Goal: Task Accomplishment & Management: Complete application form

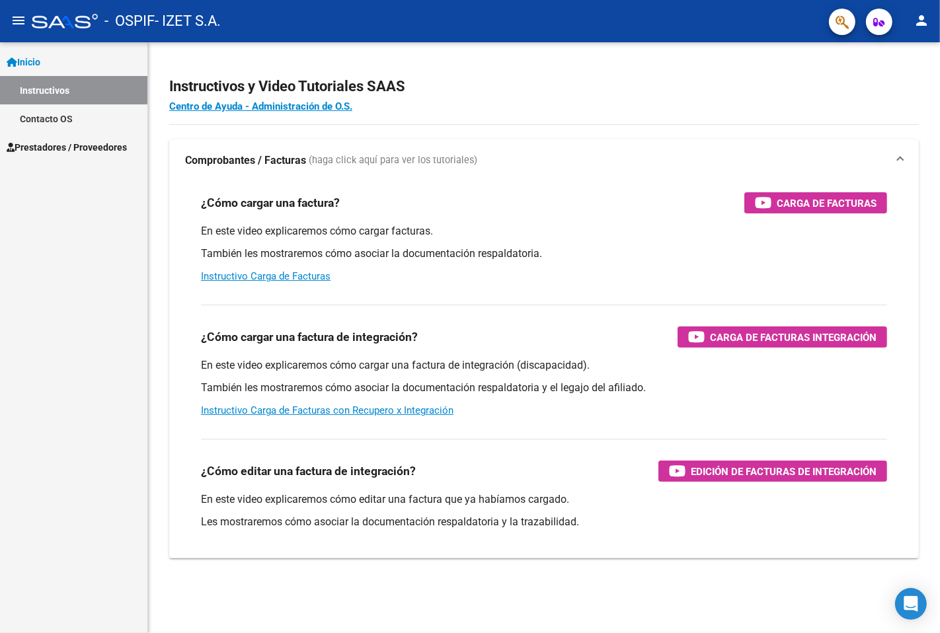
click at [67, 91] on link "Instructivos" at bounding box center [73, 90] width 147 height 28
click at [60, 142] on span "Prestadores / Proveedores" at bounding box center [67, 147] width 120 height 15
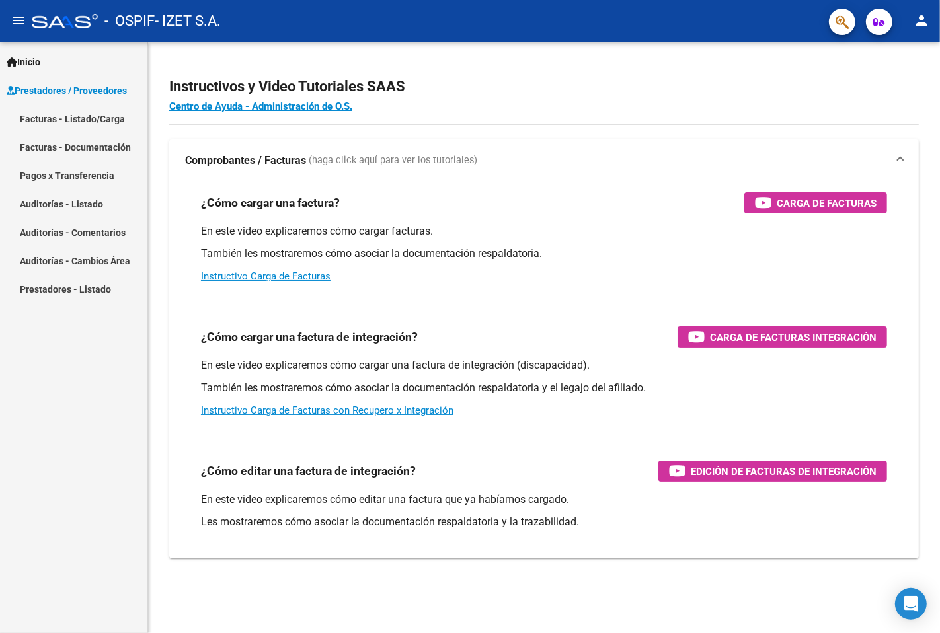
click at [90, 114] on link "Facturas - Listado/Carga" at bounding box center [73, 118] width 147 height 28
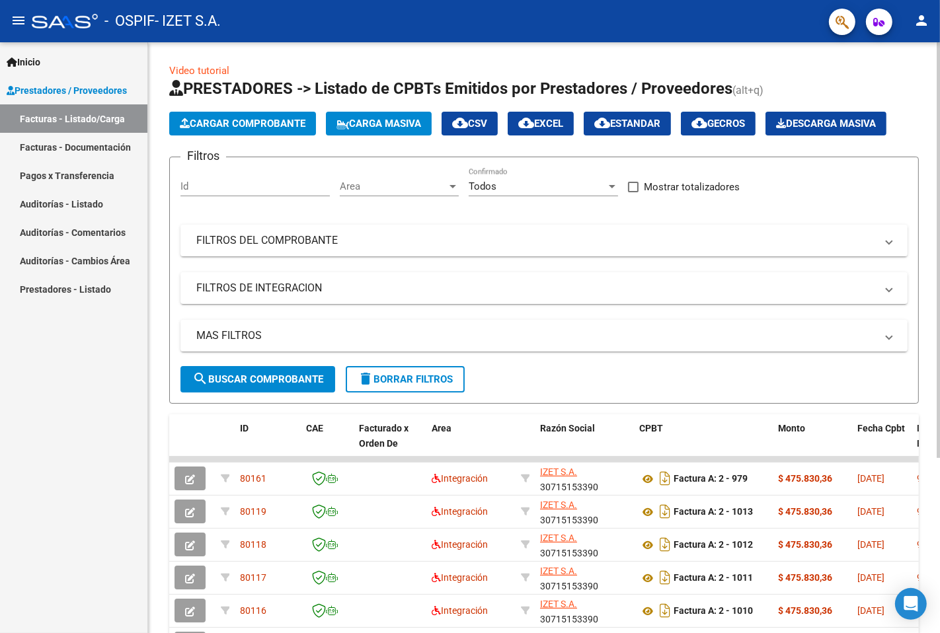
click at [252, 118] on span "Cargar Comprobante" at bounding box center [243, 124] width 126 height 12
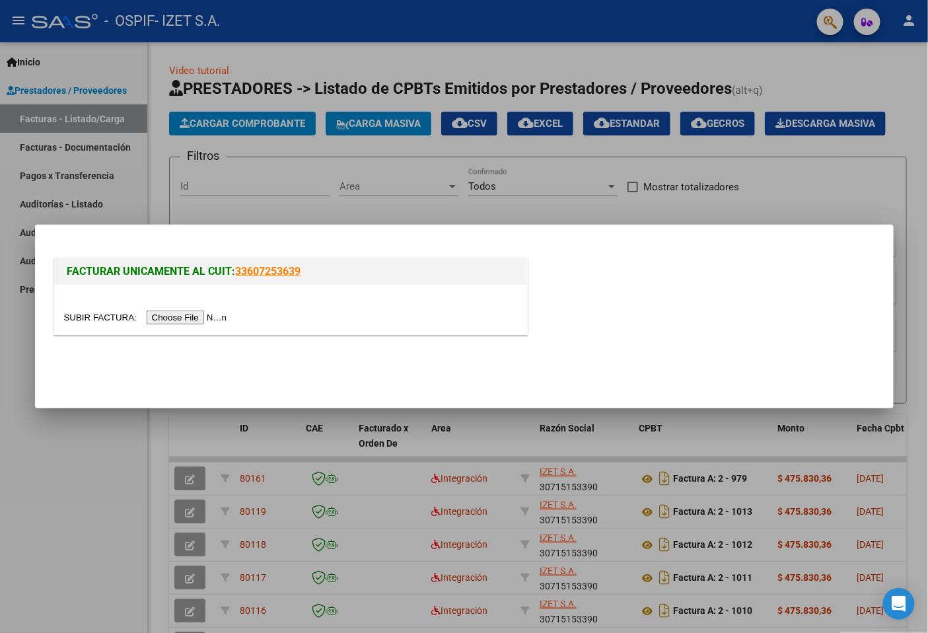
click at [197, 314] on input "file" at bounding box center [147, 318] width 167 height 14
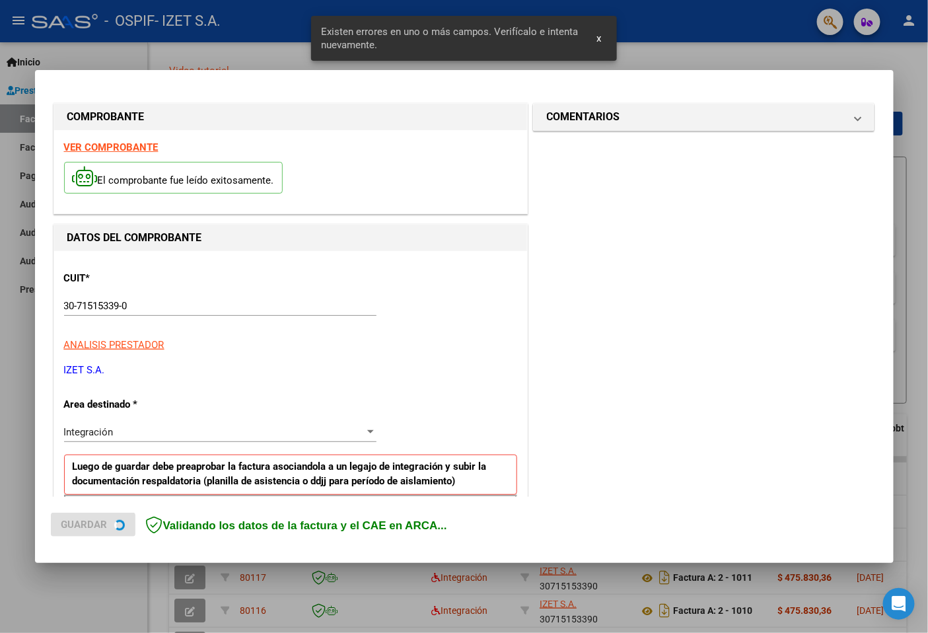
scroll to position [229, 0]
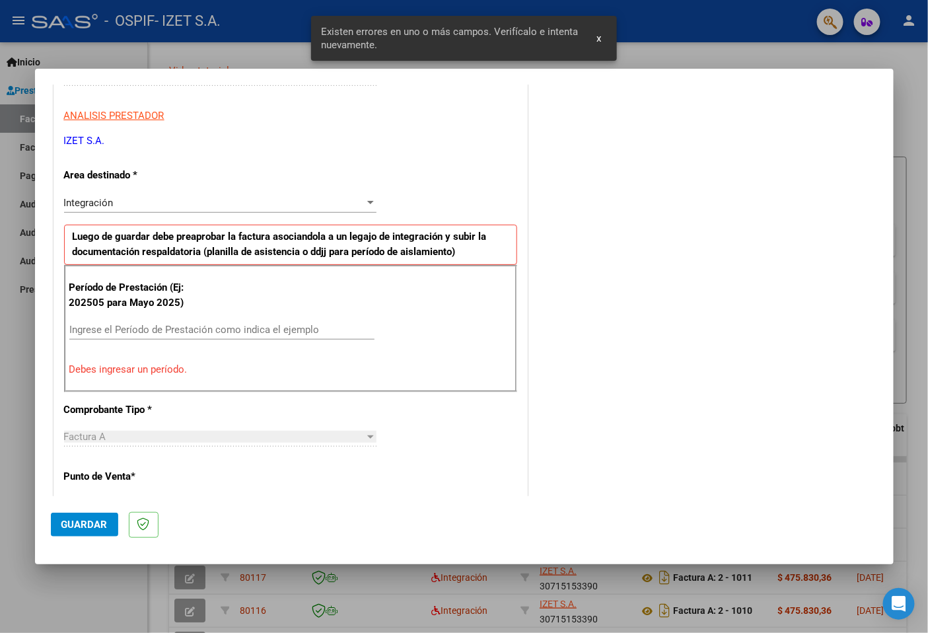
click at [137, 324] on input "Ingrese el Período de Prestación como indica el ejemplo" at bounding box center [221, 330] width 305 height 12
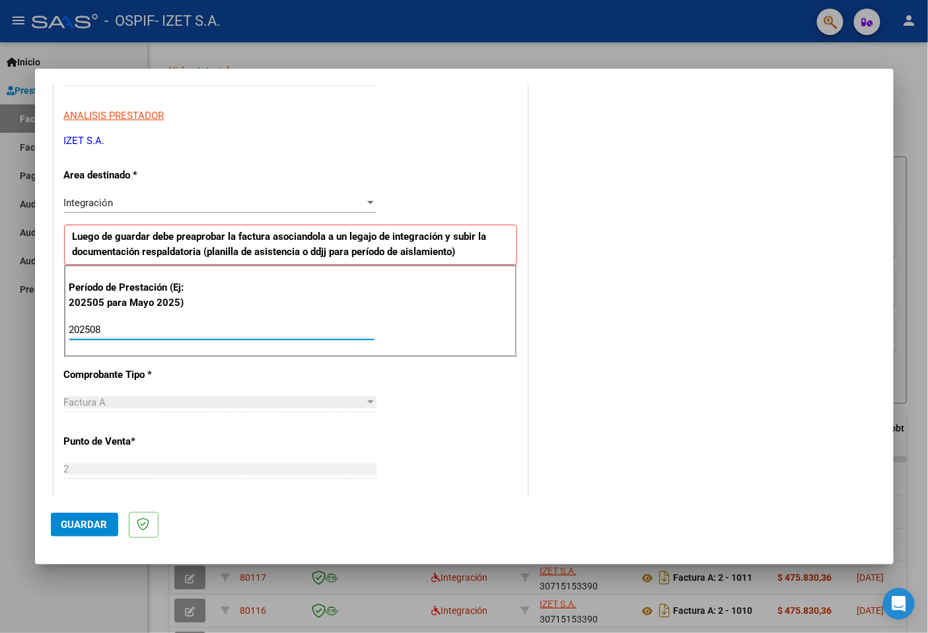
type input "202508"
click at [77, 527] on span "Guardar" at bounding box center [84, 525] width 46 height 12
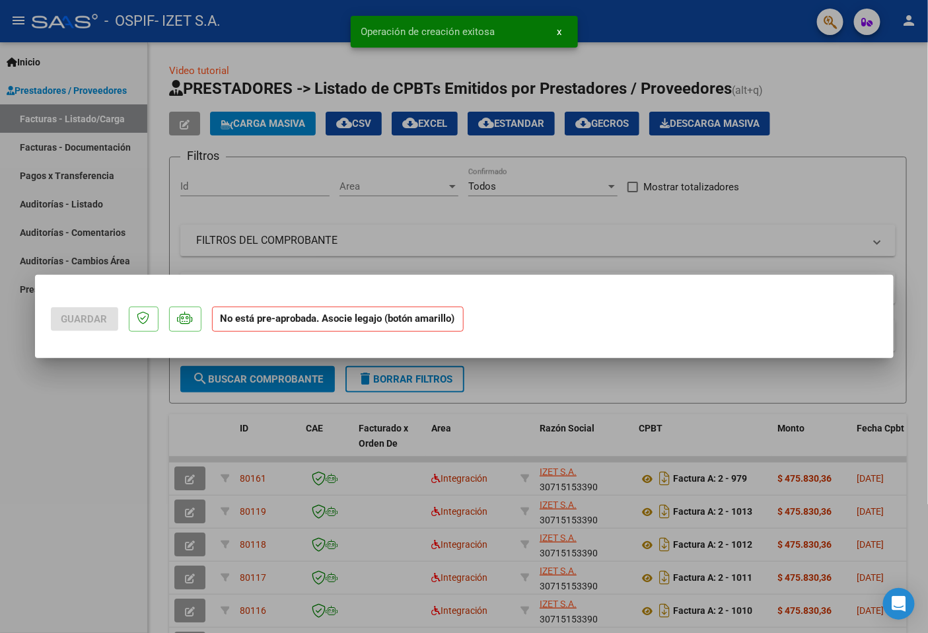
scroll to position [0, 0]
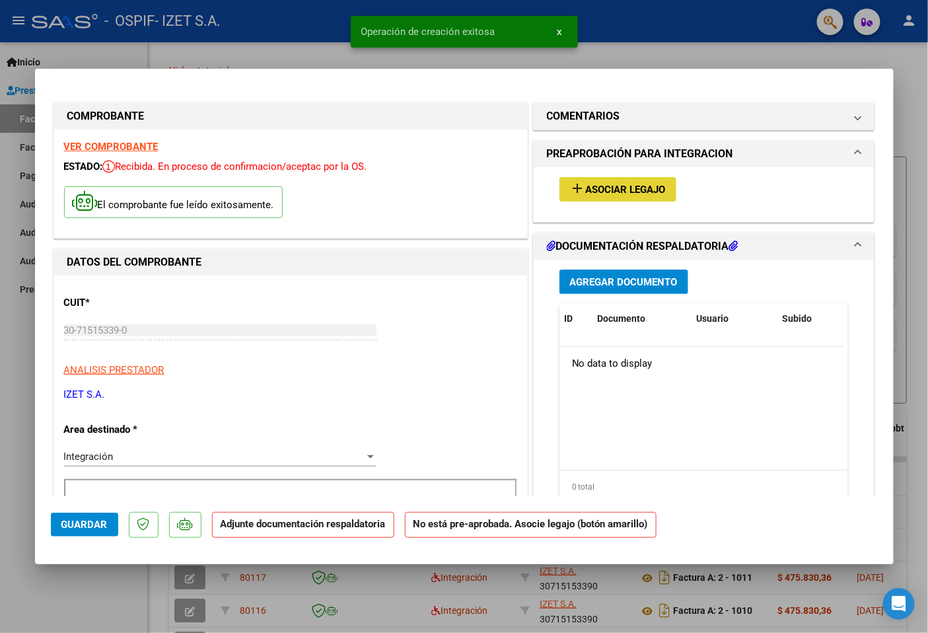
click at [656, 192] on span "Asociar Legajo" at bounding box center [626, 190] width 80 height 12
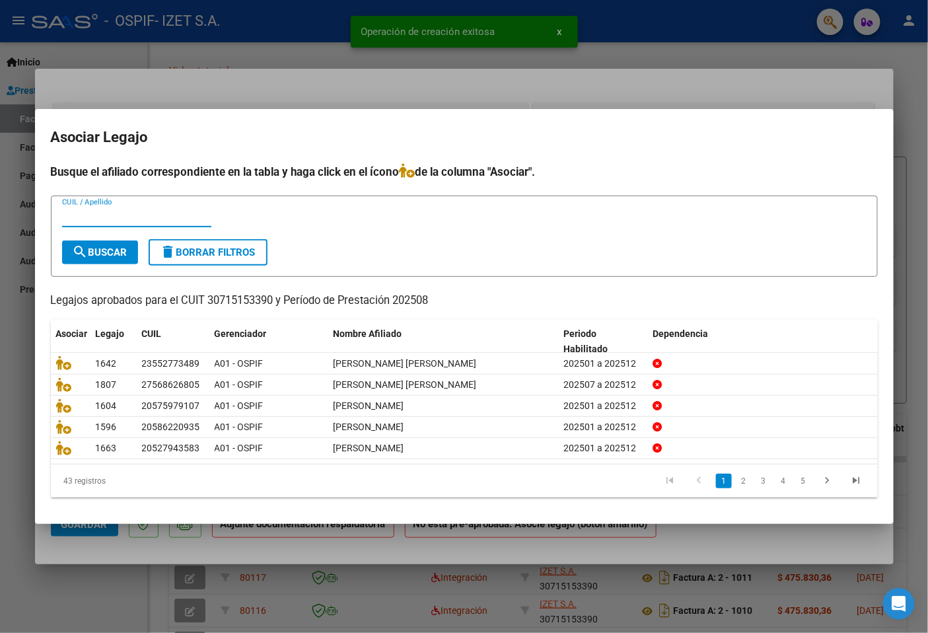
click at [111, 215] on input "CUIL / Apellido" at bounding box center [136, 217] width 149 height 12
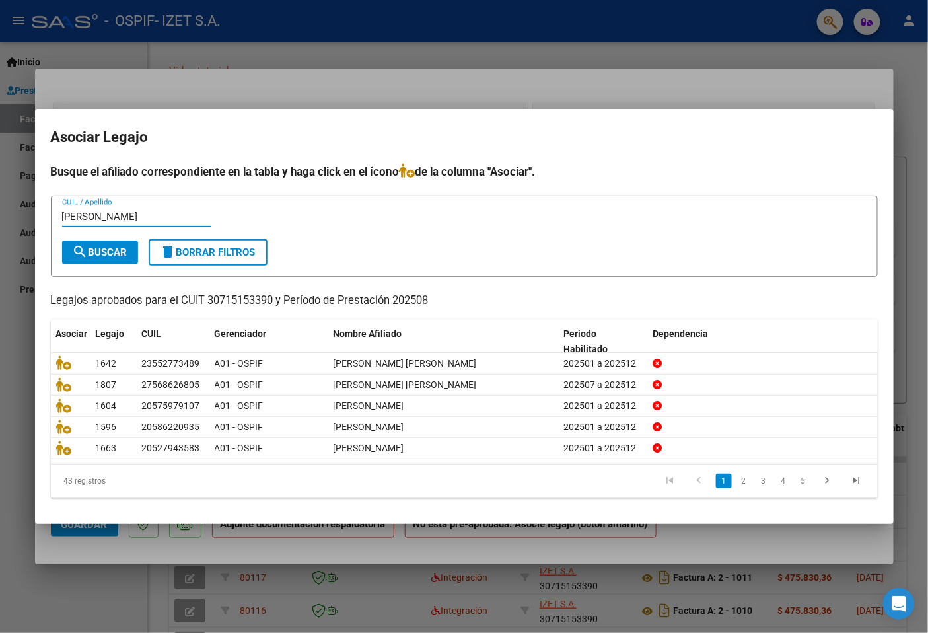
type input "[PERSON_NAME]"
click at [437, 240] on form "[PERSON_NAME] CUIL / Apellido search Buscar delete Borrar Filtros" at bounding box center [464, 236] width 827 height 81
click at [94, 251] on span "search Buscar" at bounding box center [100, 252] width 55 height 12
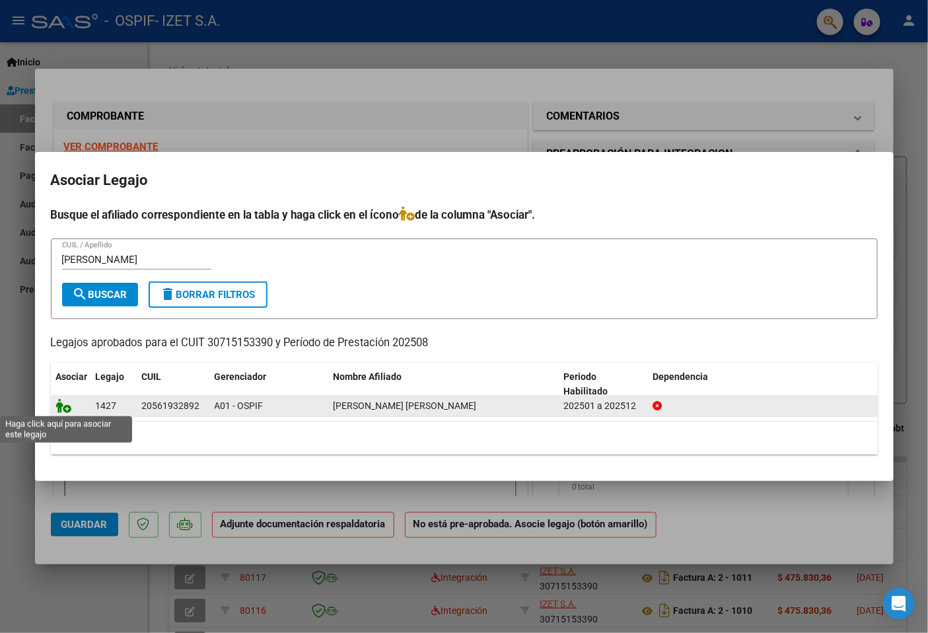
click at [62, 406] on icon at bounding box center [64, 405] width 16 height 15
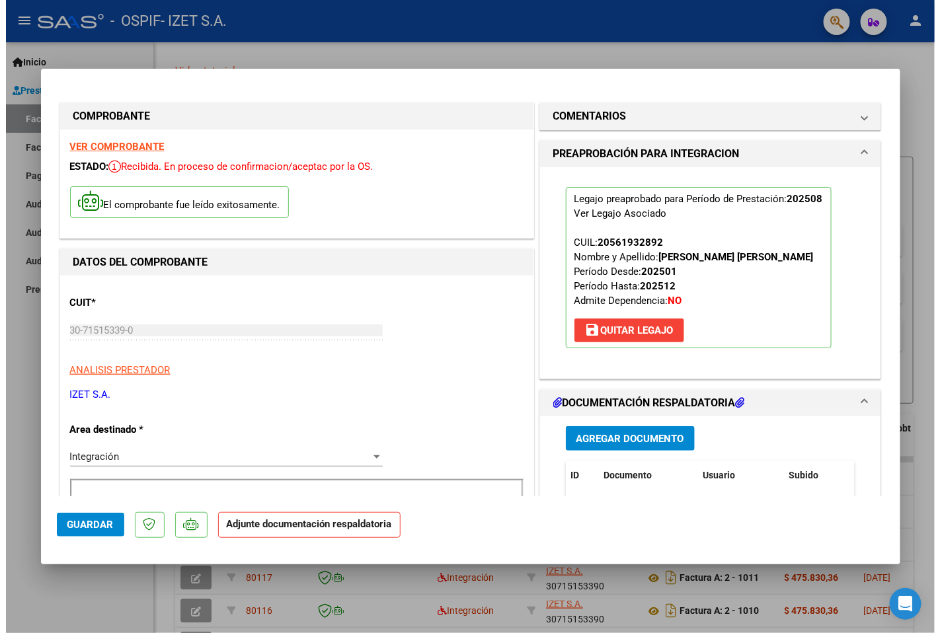
scroll to position [73, 0]
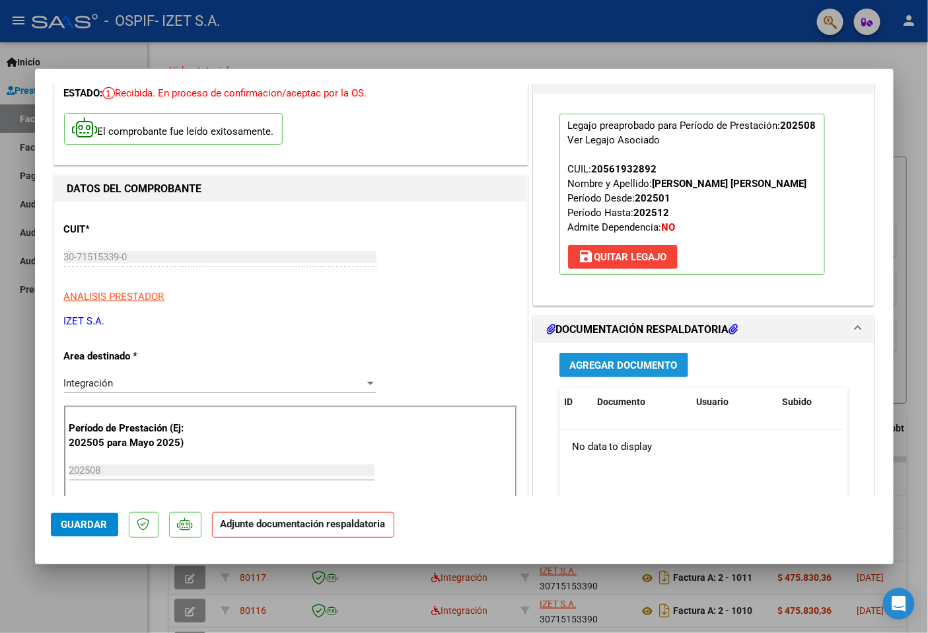
click at [636, 370] on span "Agregar Documento" at bounding box center [624, 365] width 108 height 12
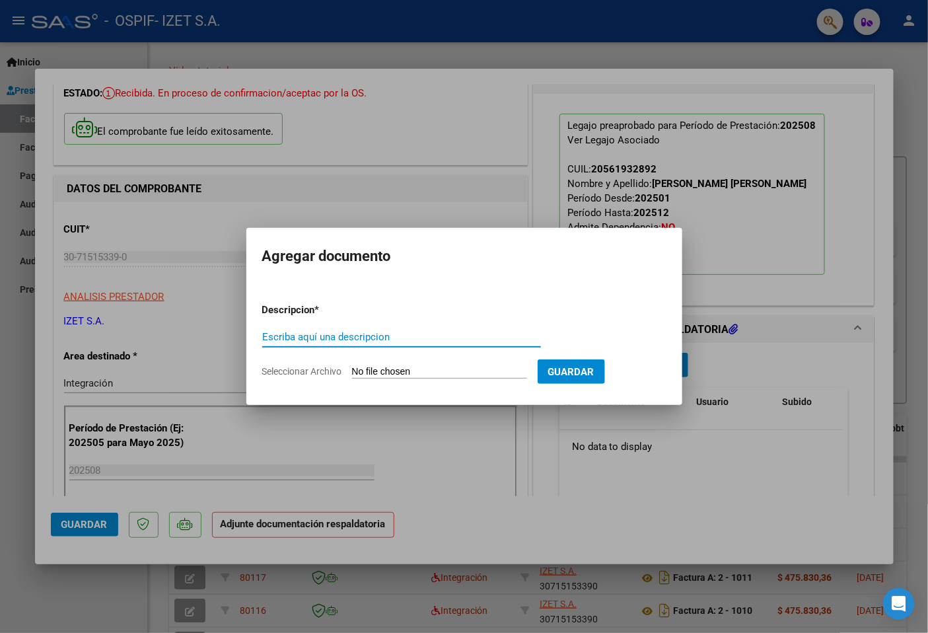
click at [417, 340] on input "Escriba aquí una descripcion" at bounding box center [401, 337] width 279 height 12
type input "AUTO"
click at [450, 365] on form "Descripcion * AUTO Escriba aquí una descripcion Seleccionar Archivo Guardar" at bounding box center [464, 341] width 404 height 96
click at [444, 369] on input "Seleccionar Archivo" at bounding box center [439, 372] width 175 height 13
type input "C:\fakepath\56193289_MONDACA_5_202503281048280.pdf"
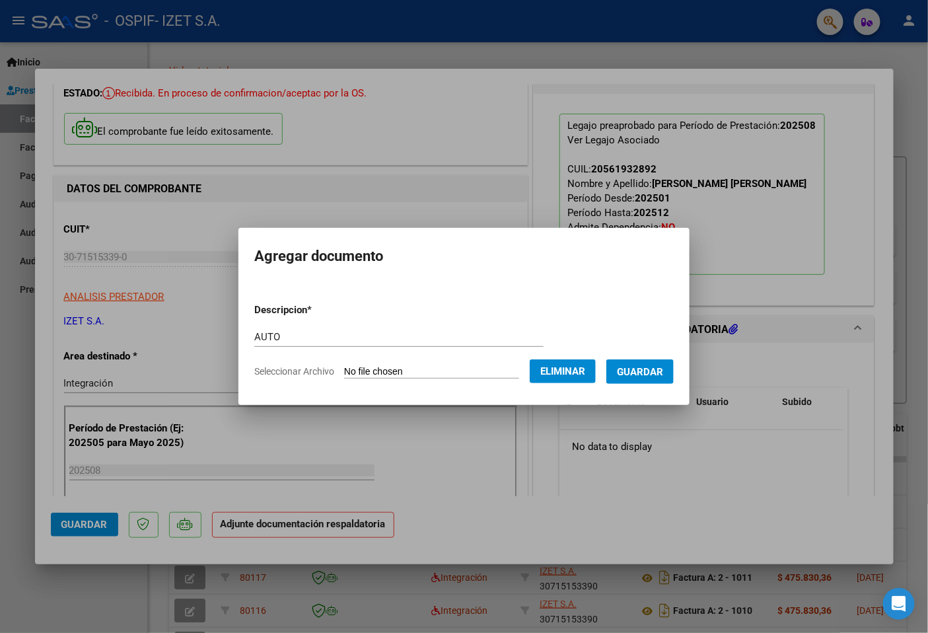
click at [655, 385] on form "Descripcion * AUTO Escriba aquí una descripcion Seleccionar Archivo Eliminar Gu…" at bounding box center [464, 341] width 420 height 96
click at [652, 377] on span "Guardar" at bounding box center [640, 372] width 46 height 12
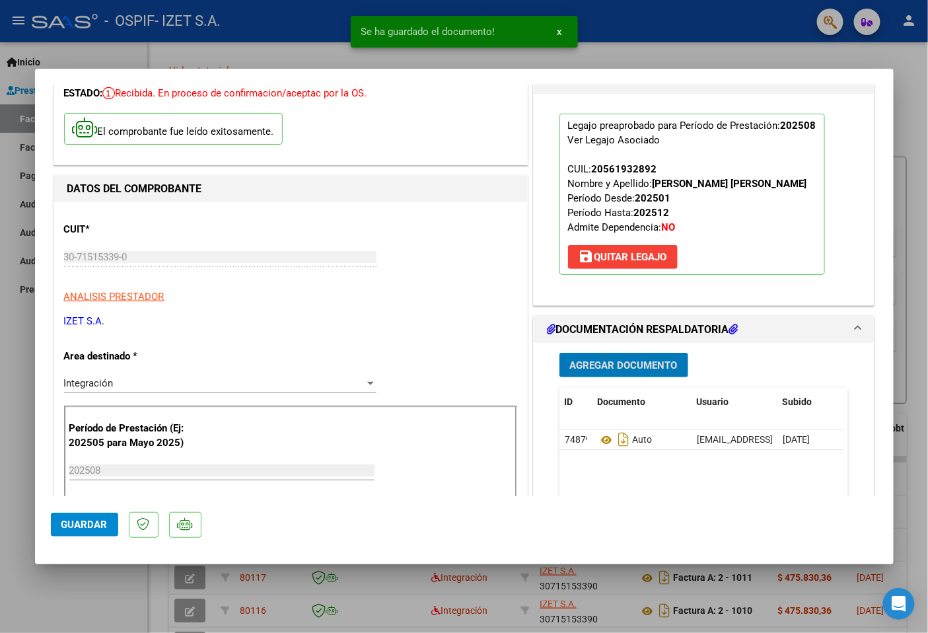
click at [599, 367] on span "Agregar Documento" at bounding box center [624, 365] width 108 height 12
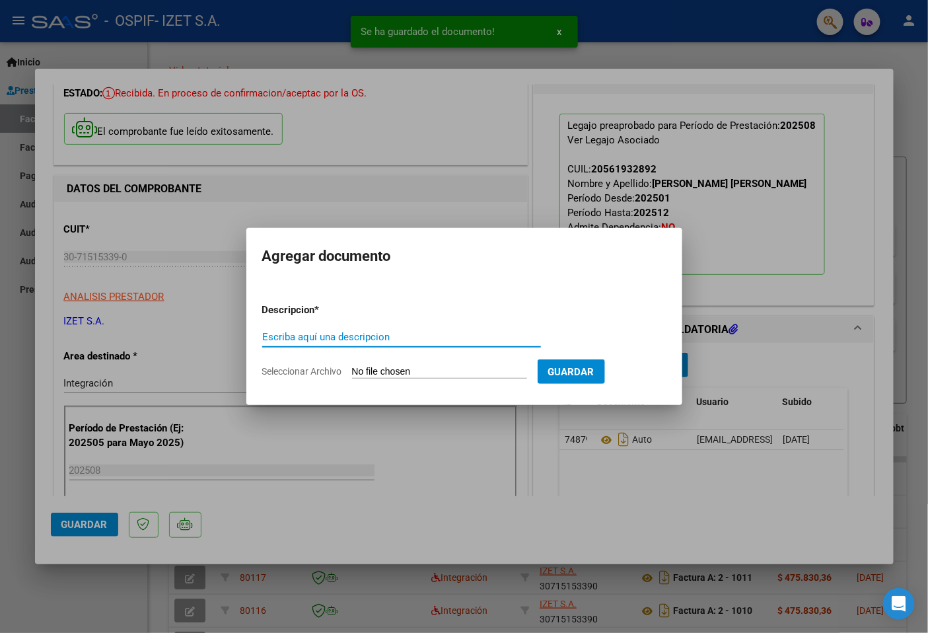
click at [404, 333] on input "Escriba aquí una descripcion" at bounding box center [401, 337] width 279 height 12
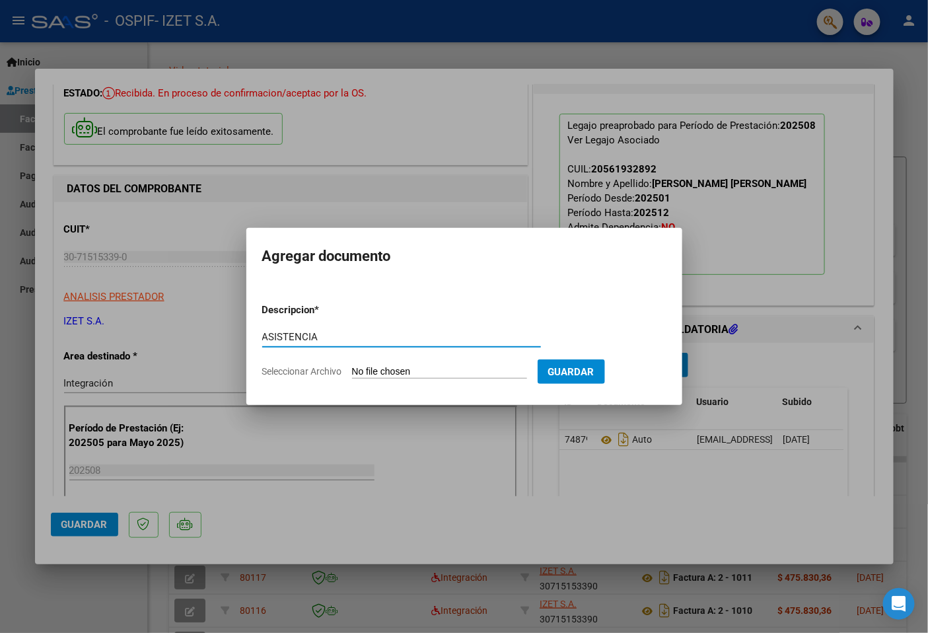
type input "ASISTENCIA"
click at [454, 371] on input "Seleccionar Archivo" at bounding box center [439, 372] width 175 height 13
click at [434, 540] on div at bounding box center [464, 316] width 928 height 633
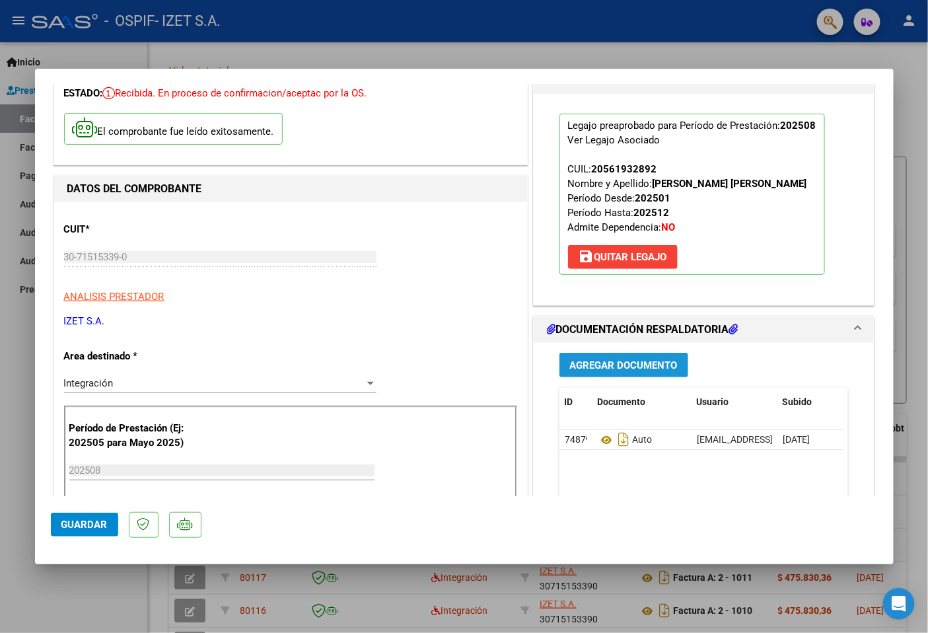
click at [643, 365] on span "Agregar Documento" at bounding box center [624, 365] width 108 height 12
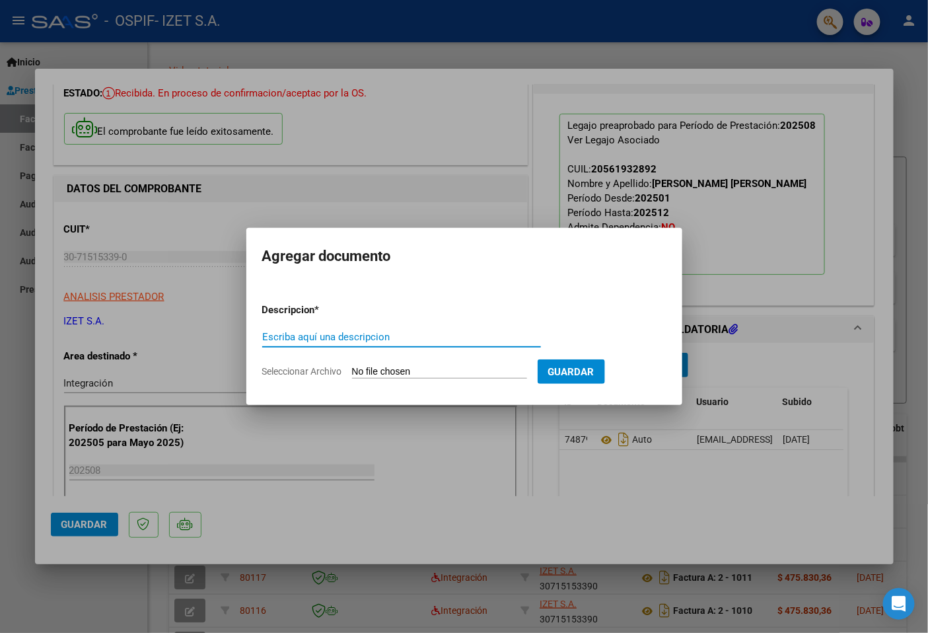
click at [281, 335] on input "Escriba aquí una descripcion" at bounding box center [401, 337] width 279 height 12
type input "asistencia"
click at [400, 367] on input "Seleccionar Archivo" at bounding box center [439, 372] width 175 height 13
type input "C:\fakepath\ASISTENCIA [PERSON_NAME] AGOSTO.pdf"
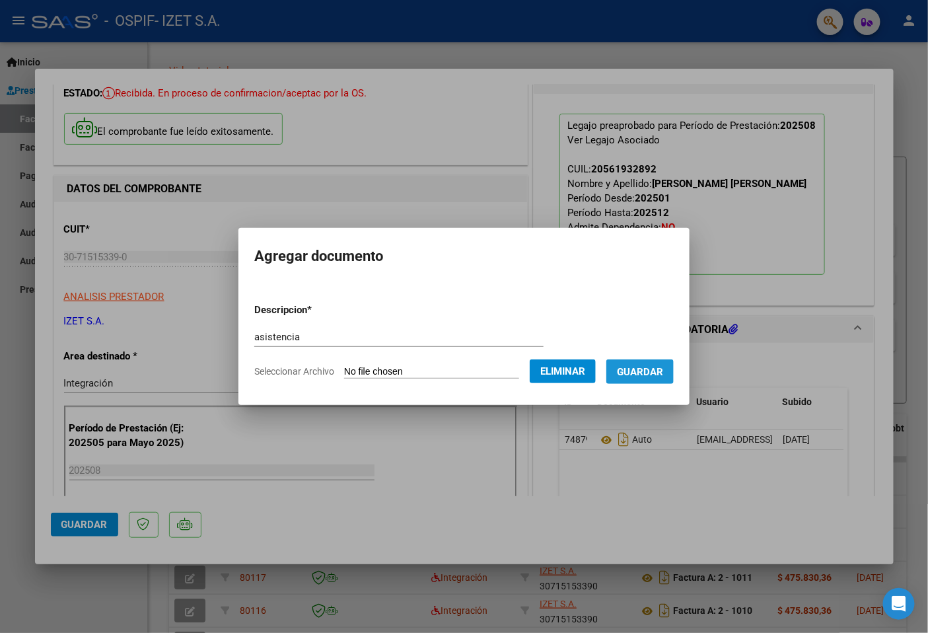
click at [661, 373] on span "Guardar" at bounding box center [640, 372] width 46 height 12
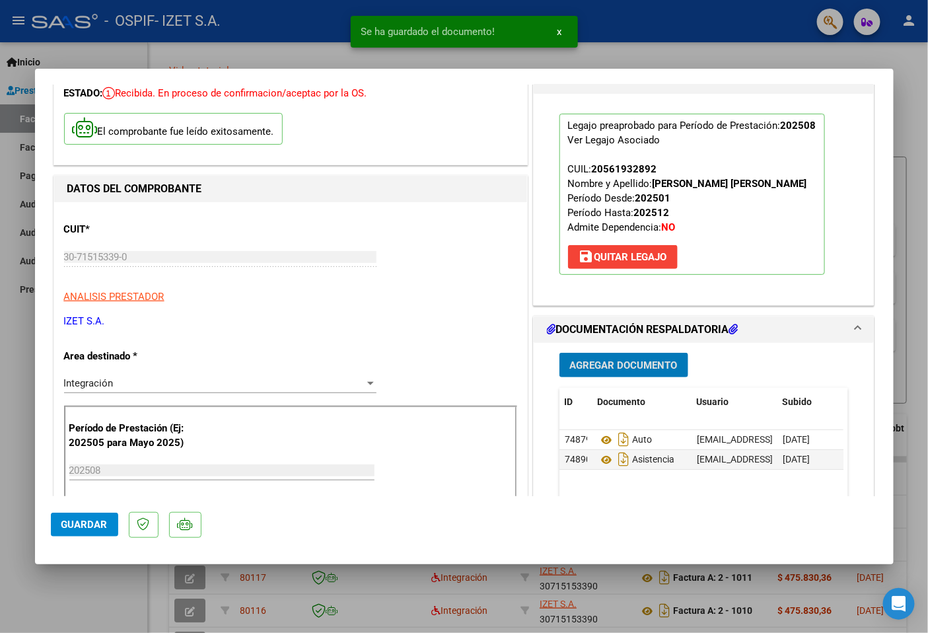
click at [73, 525] on span "Guardar" at bounding box center [84, 525] width 46 height 12
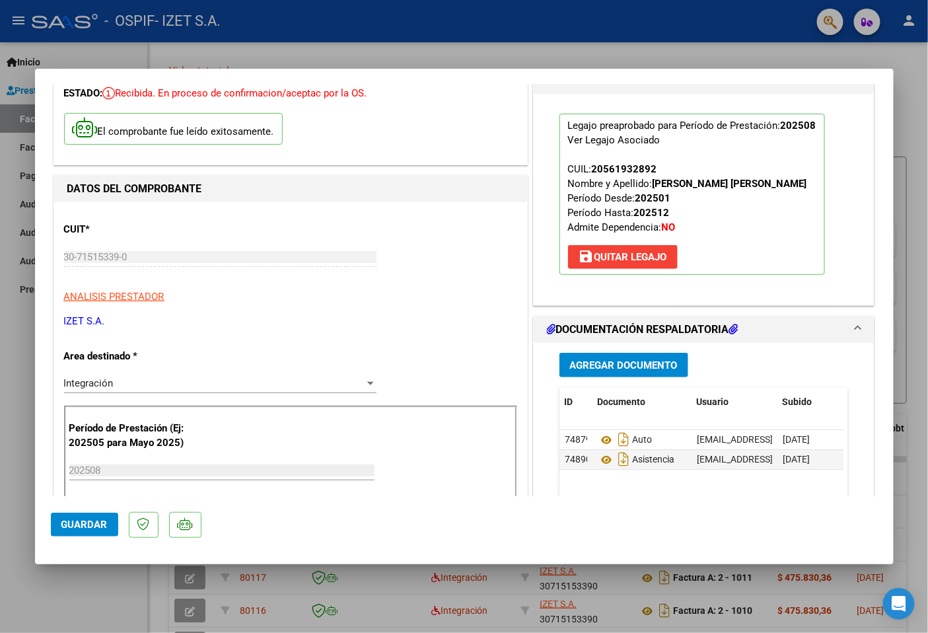
click at [100, 590] on div at bounding box center [464, 316] width 928 height 633
